Goal: Task Accomplishment & Management: Manage account settings

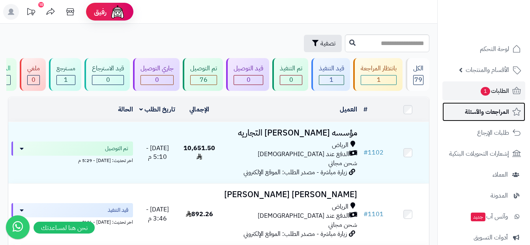
click at [338, 113] on span "المراجعات والأسئلة" at bounding box center [487, 111] width 44 height 11
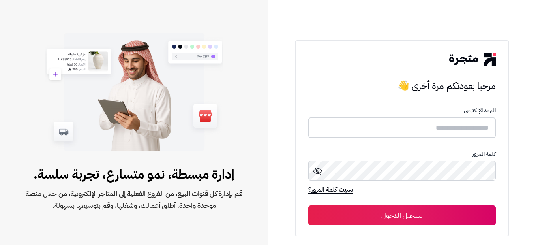
type input "**********"
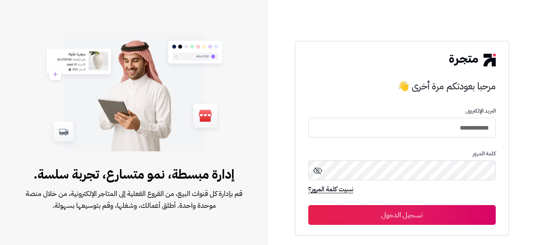
click at [401, 216] on button "تسجيل الدخول" at bounding box center [402, 215] width 188 height 20
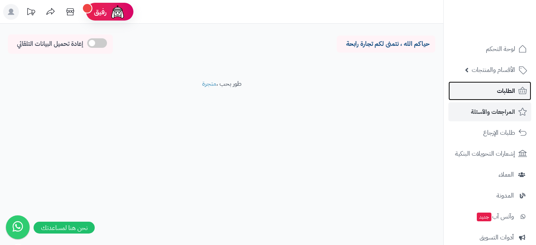
click at [510, 100] on link "الطلبات" at bounding box center [490, 90] width 83 height 19
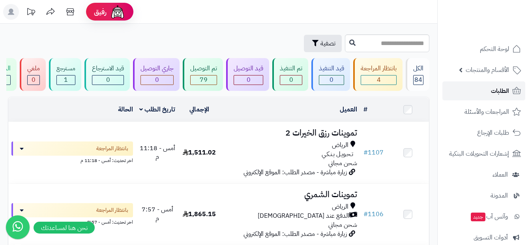
click at [474, 97] on link "الطلبات" at bounding box center [484, 90] width 83 height 19
click at [487, 96] on link "الطلبات" at bounding box center [484, 90] width 83 height 19
click at [495, 75] on span "الأقسام والمنتجات" at bounding box center [487, 69] width 43 height 11
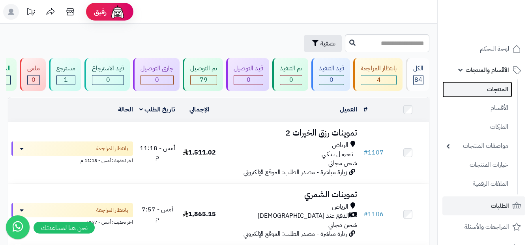
click at [490, 90] on link "المنتجات" at bounding box center [478, 89] width 70 height 16
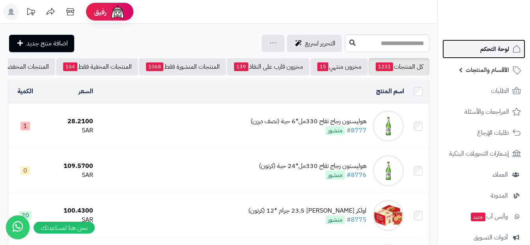
click at [502, 54] on span "لوحة التحكم" at bounding box center [495, 48] width 29 height 11
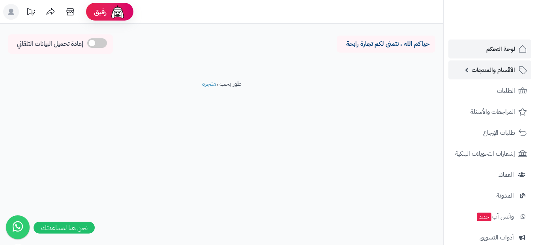
click at [498, 66] on span "الأقسام والمنتجات" at bounding box center [493, 69] width 43 height 11
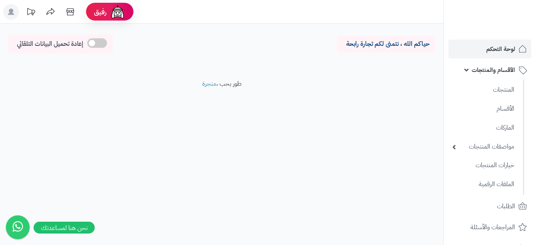
click at [484, 99] on ul "المنتجات الأقسام الماركات مواصفات المنتجات مواصفات المنتجات أنواع المواصفات خيا…" at bounding box center [484, 136] width 81 height 115
click at [487, 131] on link "الماركات" at bounding box center [484, 127] width 70 height 16
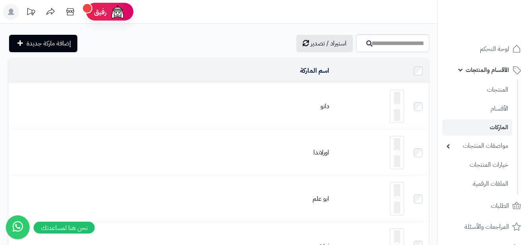
click at [461, 69] on link "الأقسام والمنتجات" at bounding box center [484, 69] width 83 height 19
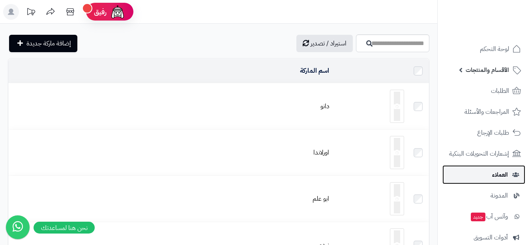
click at [504, 175] on span "العملاء" at bounding box center [500, 174] width 16 height 11
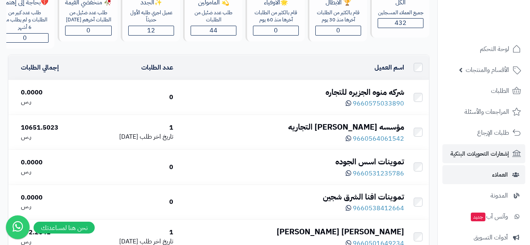
scroll to position [39, 0]
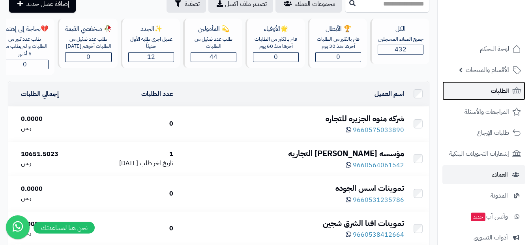
click at [491, 94] on span "الطلبات" at bounding box center [500, 90] width 18 height 11
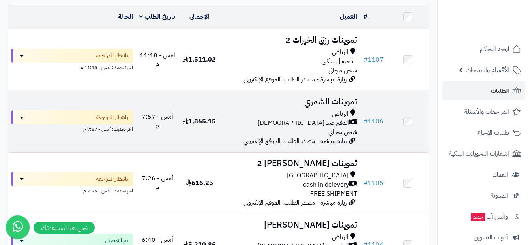
scroll to position [79, 0]
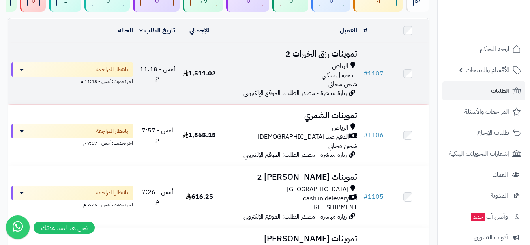
click at [316, 76] on div "تـحـويـل بـنـكـي" at bounding box center [291, 75] width 134 height 9
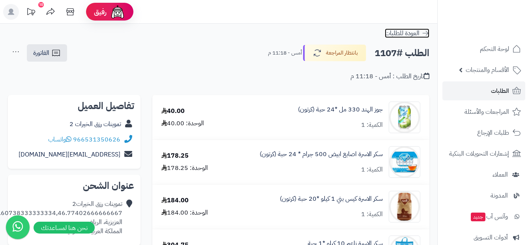
click at [427, 33] on icon at bounding box center [426, 33] width 6 height 5
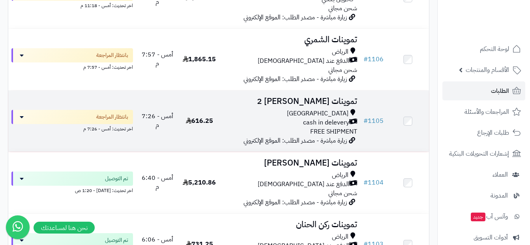
scroll to position [158, 0]
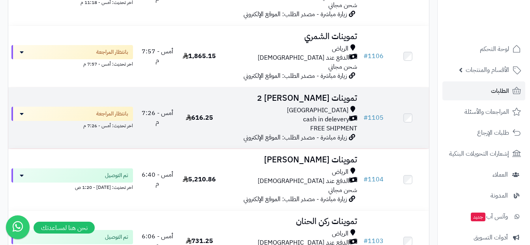
click at [312, 137] on span "زيارة مباشرة - مصدر الطلب: الموقع الإلكتروني" at bounding box center [295, 137] width 103 height 9
click at [315, 115] on div "Riyadh" at bounding box center [291, 110] width 134 height 9
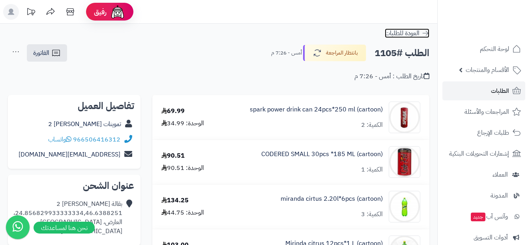
click at [423, 34] on icon at bounding box center [426, 33] width 8 height 8
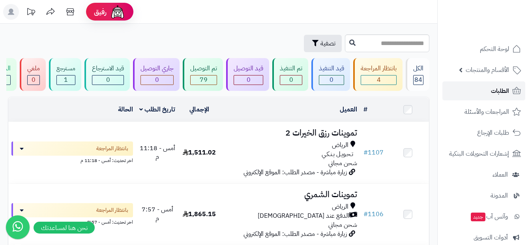
click at [455, 94] on link "الطلبات" at bounding box center [484, 90] width 83 height 19
click at [349, 43] on input "text" at bounding box center [387, 43] width 85 height 18
click at [482, 96] on link "الطلبات" at bounding box center [484, 90] width 83 height 19
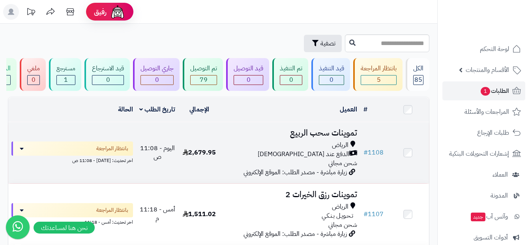
click at [293, 156] on div "الدفع عند [DEMOGRAPHIC_DATA]" at bounding box center [291, 154] width 134 height 9
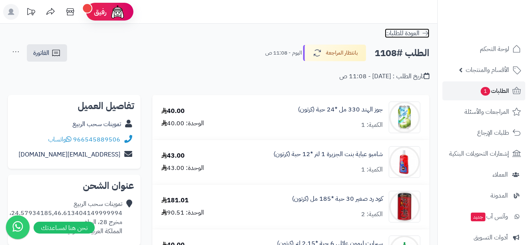
click at [413, 35] on span "العودة للطلبات" at bounding box center [402, 32] width 35 height 9
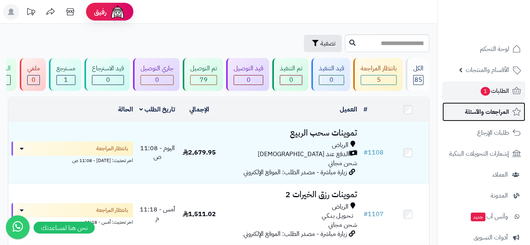
click at [491, 112] on span "المراجعات والأسئلة" at bounding box center [487, 111] width 44 height 11
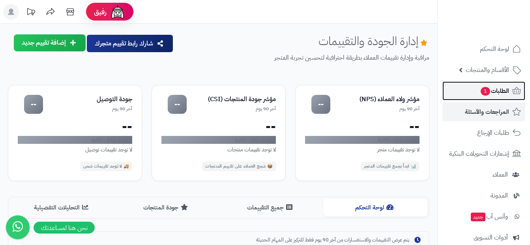
click at [487, 98] on link "الطلبات 1" at bounding box center [484, 90] width 83 height 19
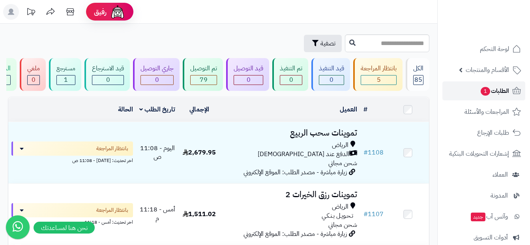
click at [506, 96] on link "الطلبات 1" at bounding box center [484, 90] width 83 height 19
click at [459, 89] on link "الطلبات 1" at bounding box center [484, 90] width 83 height 19
click at [489, 93] on span "1" at bounding box center [485, 91] width 9 height 9
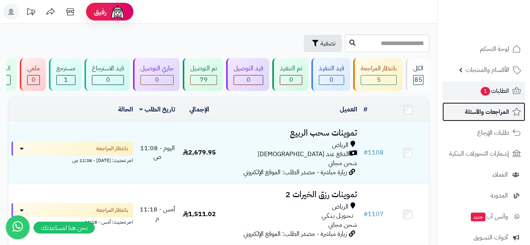
click at [483, 113] on span "المراجعات والأسئلة" at bounding box center [487, 111] width 44 height 11
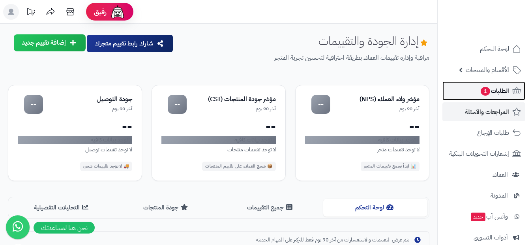
click at [499, 86] on span "الطلبات 1" at bounding box center [494, 90] width 29 height 11
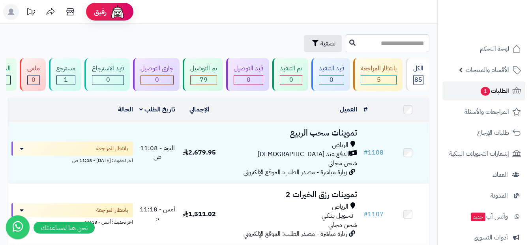
click at [478, 87] on link "الطلبات 1" at bounding box center [484, 90] width 83 height 19
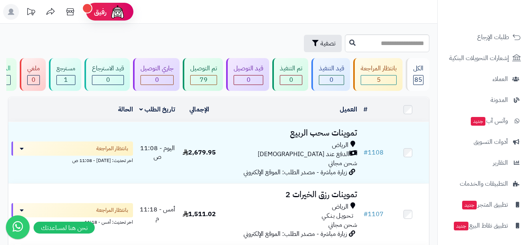
click at [437, 42] on div "تصفية" at bounding box center [219, 43] width 438 height 18
drag, startPoint x: 437, startPoint y: 42, endPoint x: 437, endPoint y: 24, distance: 17.4
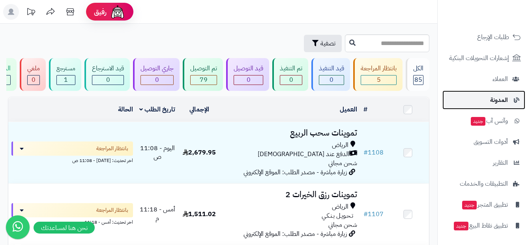
click at [502, 97] on span "المدونة" at bounding box center [500, 99] width 18 height 11
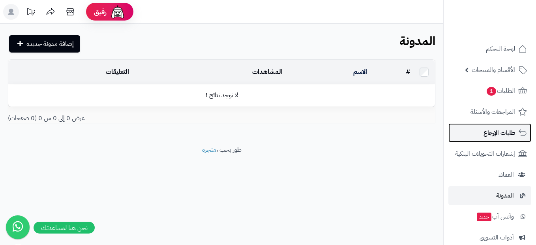
click at [503, 127] on link "طلبات الإرجاع" at bounding box center [490, 132] width 83 height 19
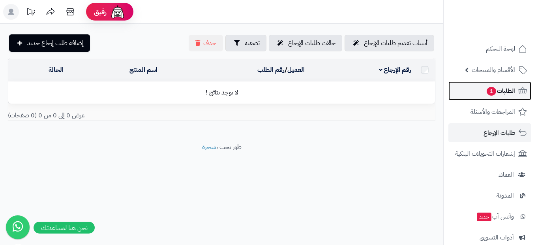
click at [503, 89] on span "الطلبات 1" at bounding box center [500, 90] width 29 height 11
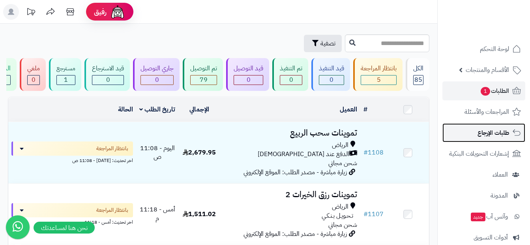
click at [479, 128] on span "طلبات الإرجاع" at bounding box center [494, 132] width 32 height 11
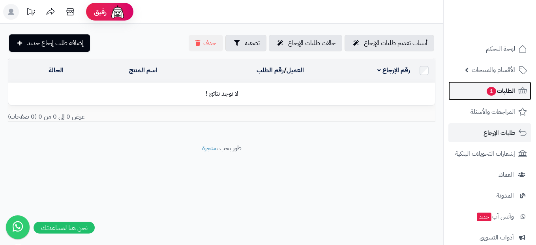
click at [487, 96] on link "الطلبات 1" at bounding box center [490, 90] width 83 height 19
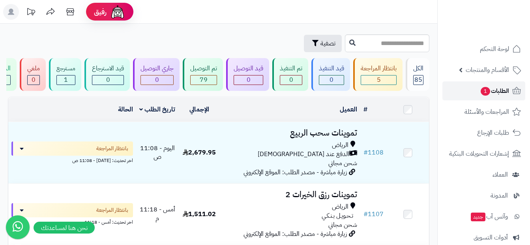
click at [500, 94] on span "الطلبات 1" at bounding box center [494, 90] width 29 height 11
click at [451, 93] on link "الطلبات 1" at bounding box center [484, 90] width 83 height 19
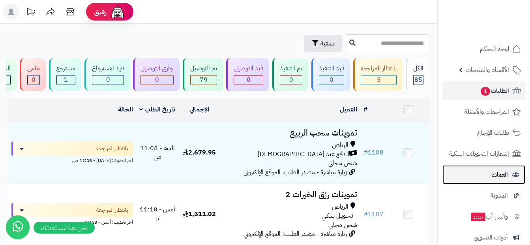
click at [479, 179] on link "العملاء" at bounding box center [484, 174] width 83 height 19
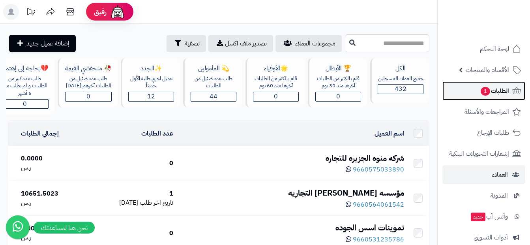
click at [487, 97] on link "الطلبات 1" at bounding box center [484, 90] width 83 height 19
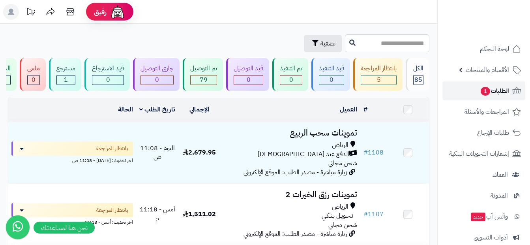
click at [487, 97] on link "الطلبات 1" at bounding box center [484, 90] width 83 height 19
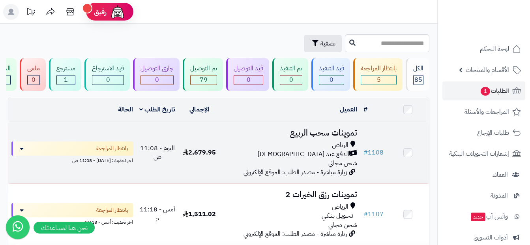
click at [321, 150] on div "الرياض" at bounding box center [291, 145] width 134 height 9
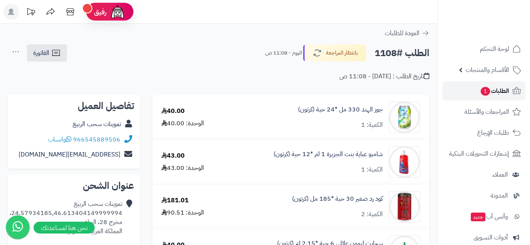
click at [491, 83] on link "الطلبات 1" at bounding box center [484, 90] width 83 height 19
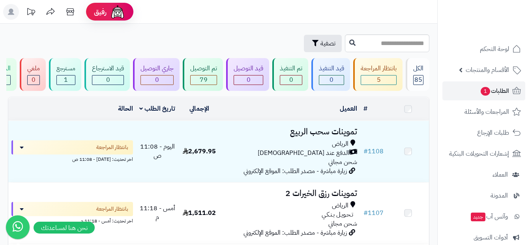
click at [346, 167] on span "شحن مجاني" at bounding box center [343, 161] width 29 height 9
